Goal: Navigation & Orientation: Find specific page/section

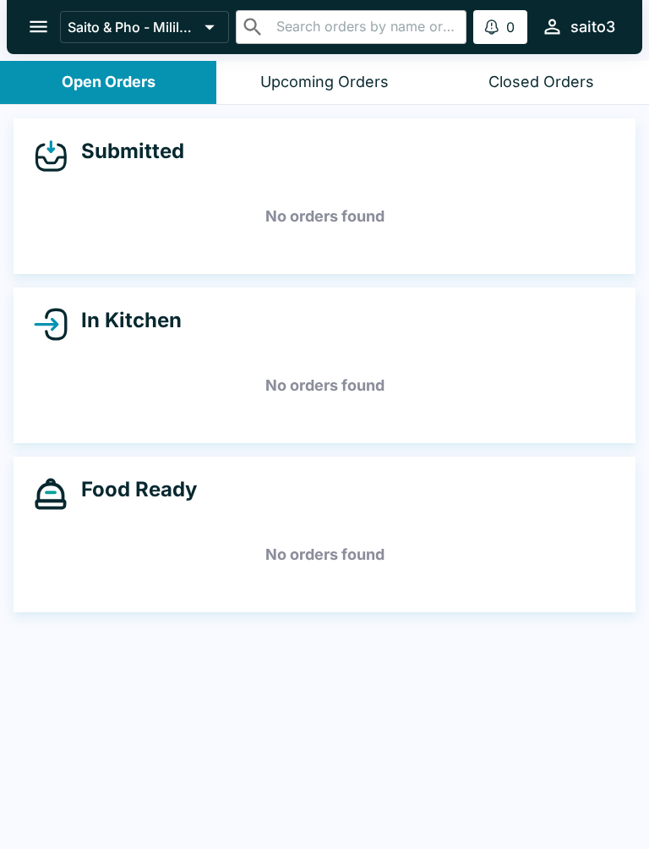
click at [41, 16] on icon "open drawer" at bounding box center [38, 26] width 23 height 23
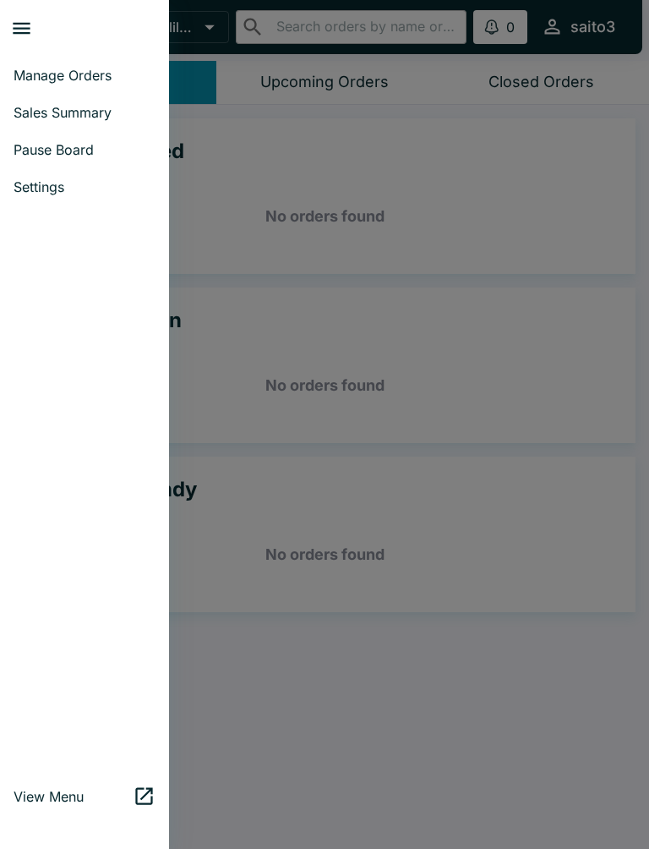
click at [98, 119] on span "Sales Summary" at bounding box center [85, 112] width 142 height 17
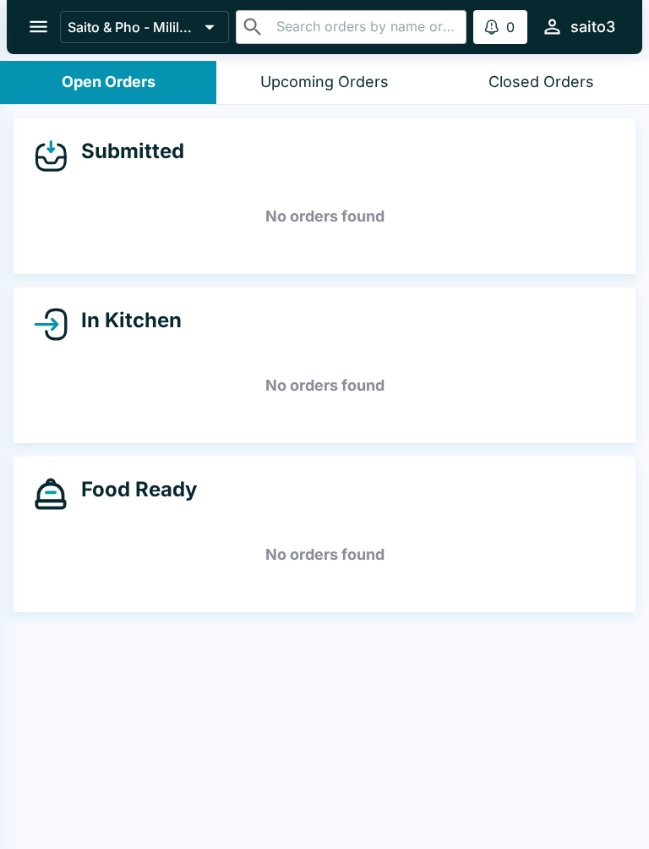
select select "03:00"
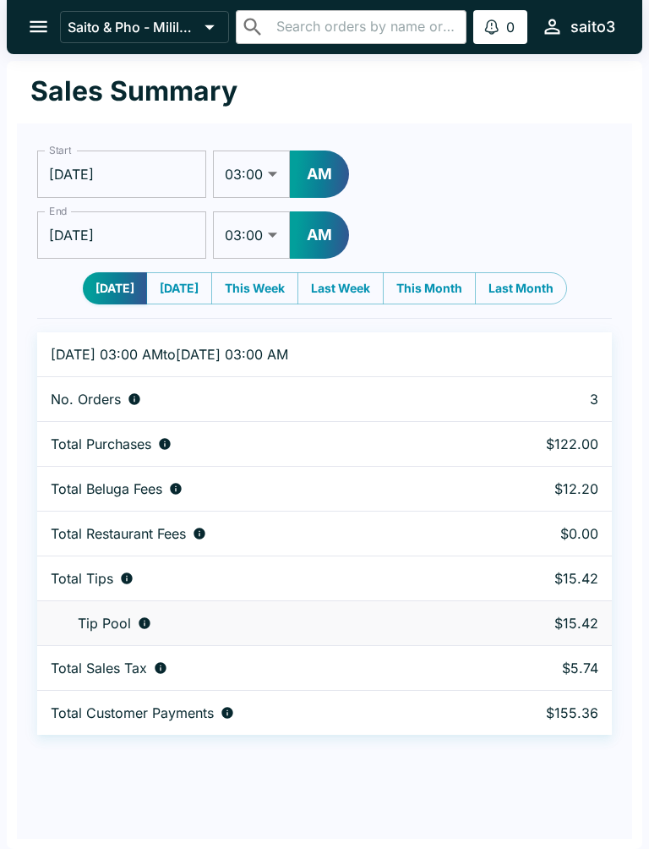
click at [17, 31] on button "open drawer" at bounding box center [38, 26] width 43 height 43
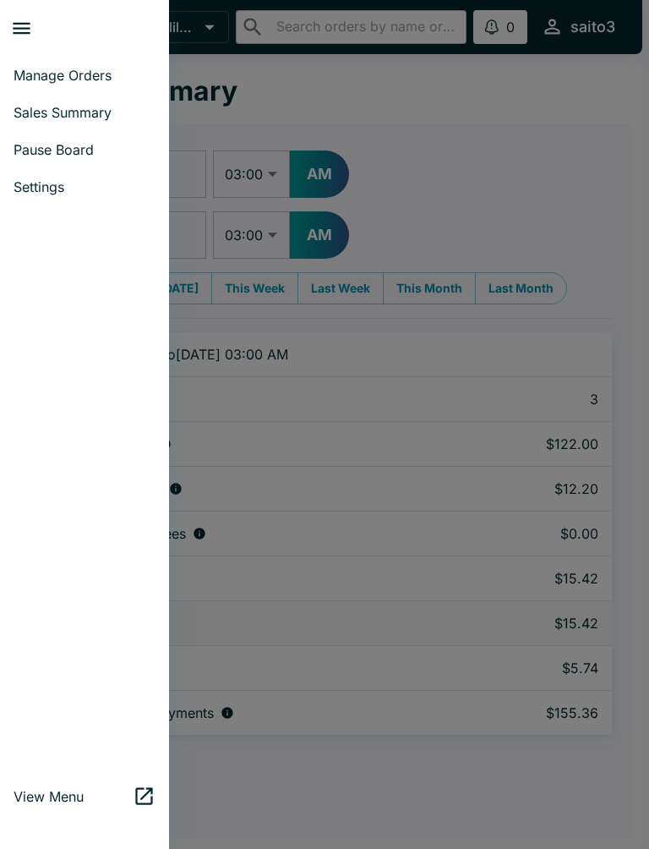
click at [50, 179] on span "Settings" at bounding box center [85, 186] width 142 height 17
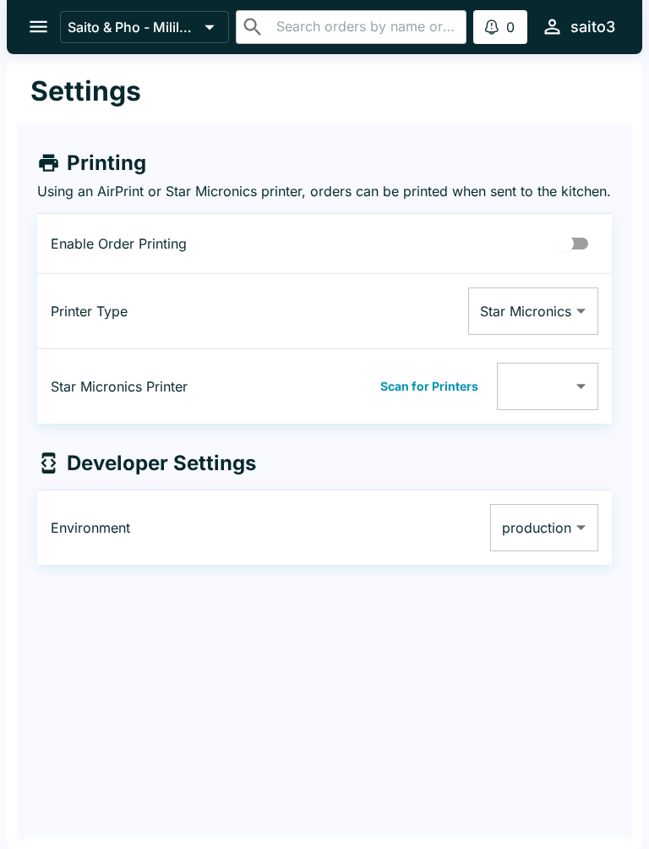
click at [39, 30] on icon "open drawer" at bounding box center [38, 26] width 23 height 23
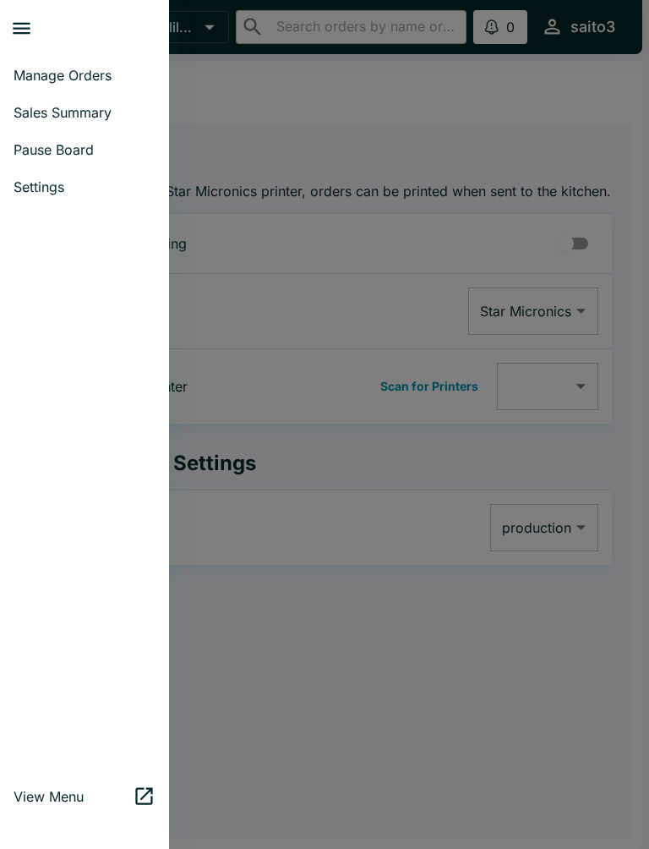
click at [62, 68] on span "Manage Orders" at bounding box center [85, 75] width 142 height 17
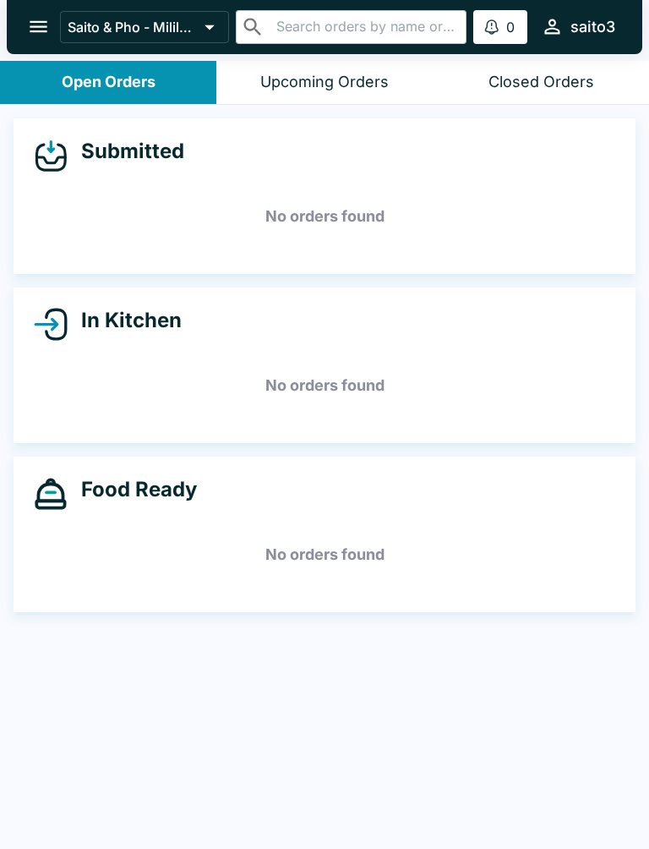
click at [44, 19] on icon "open drawer" at bounding box center [38, 26] width 23 height 23
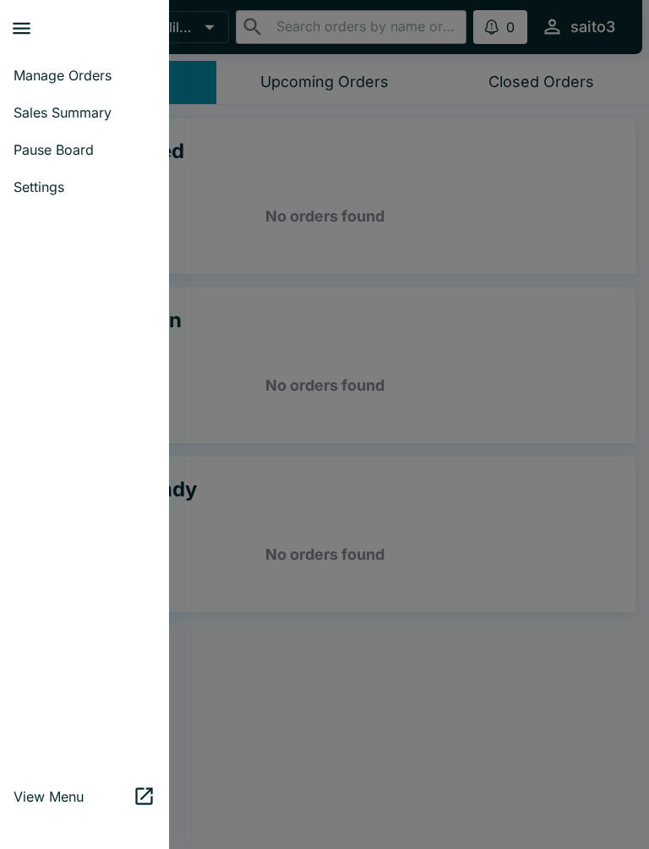
click at [81, 110] on span "Sales Summary" at bounding box center [85, 112] width 142 height 17
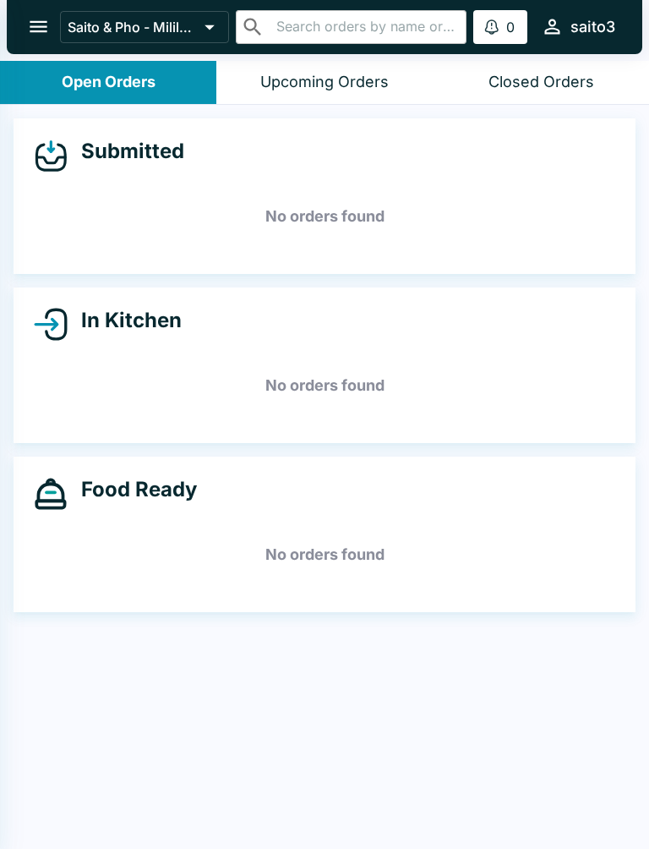
select select "03:00"
